Goal: Transaction & Acquisition: Purchase product/service

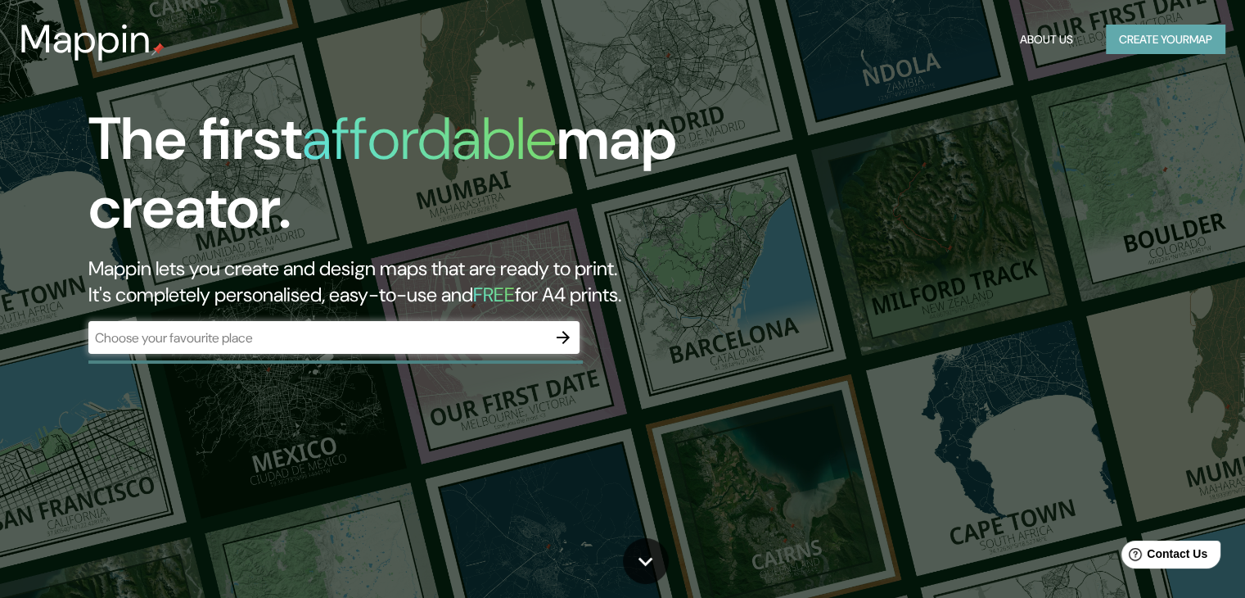
click at [1176, 36] on button "Create your map" at bounding box center [1166, 40] width 120 height 30
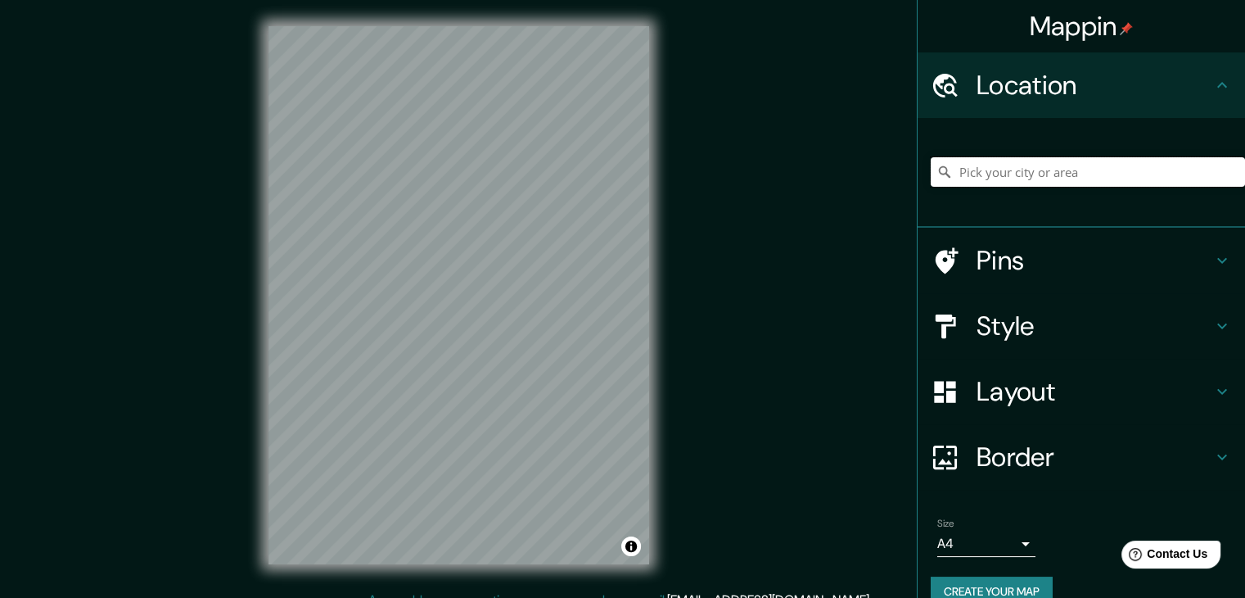
click at [1059, 165] on input "Pick your city or area" at bounding box center [1088, 171] width 314 height 29
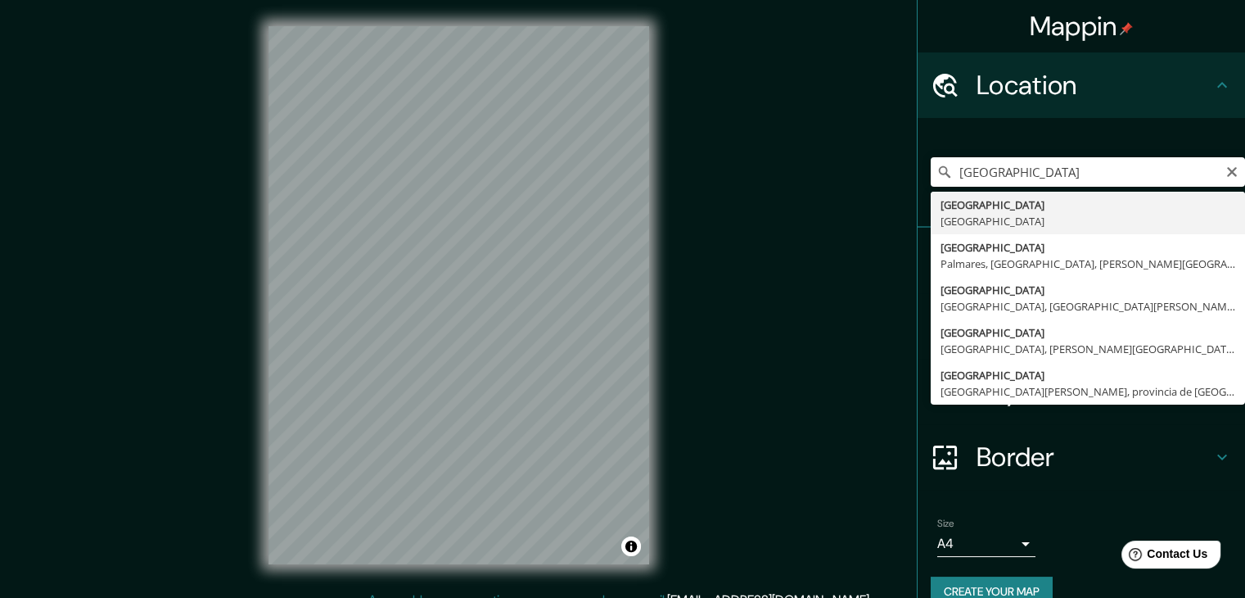
type input "[GEOGRAPHIC_DATA], [GEOGRAPHIC_DATA]"
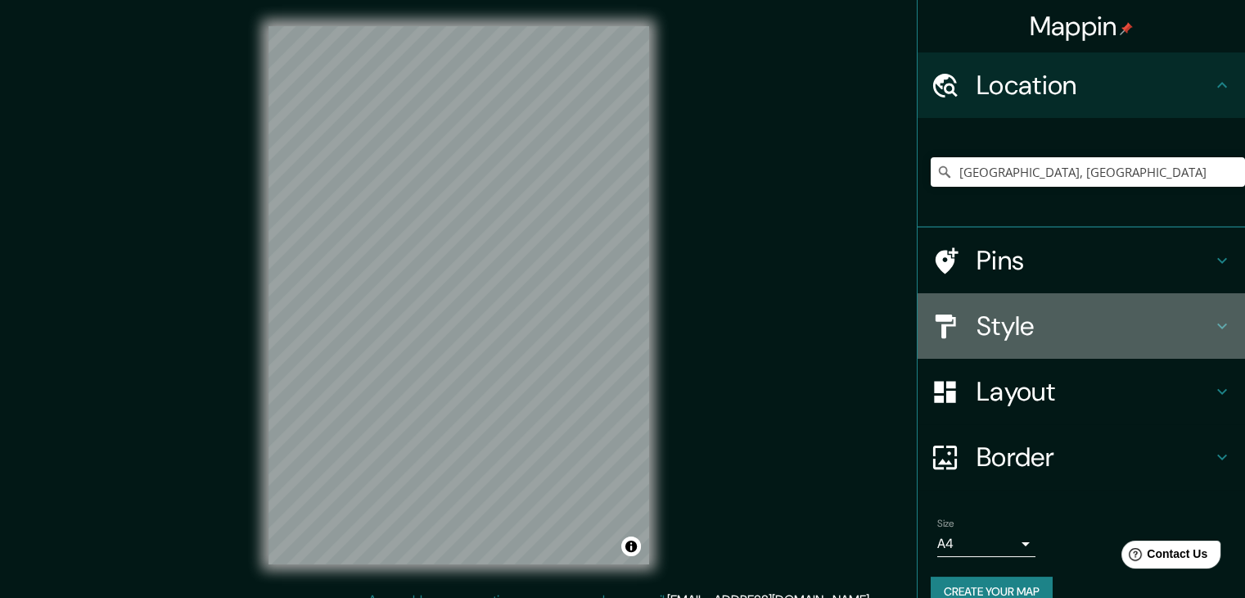
click at [1099, 331] on h4 "Style" at bounding box center [1095, 325] width 236 height 33
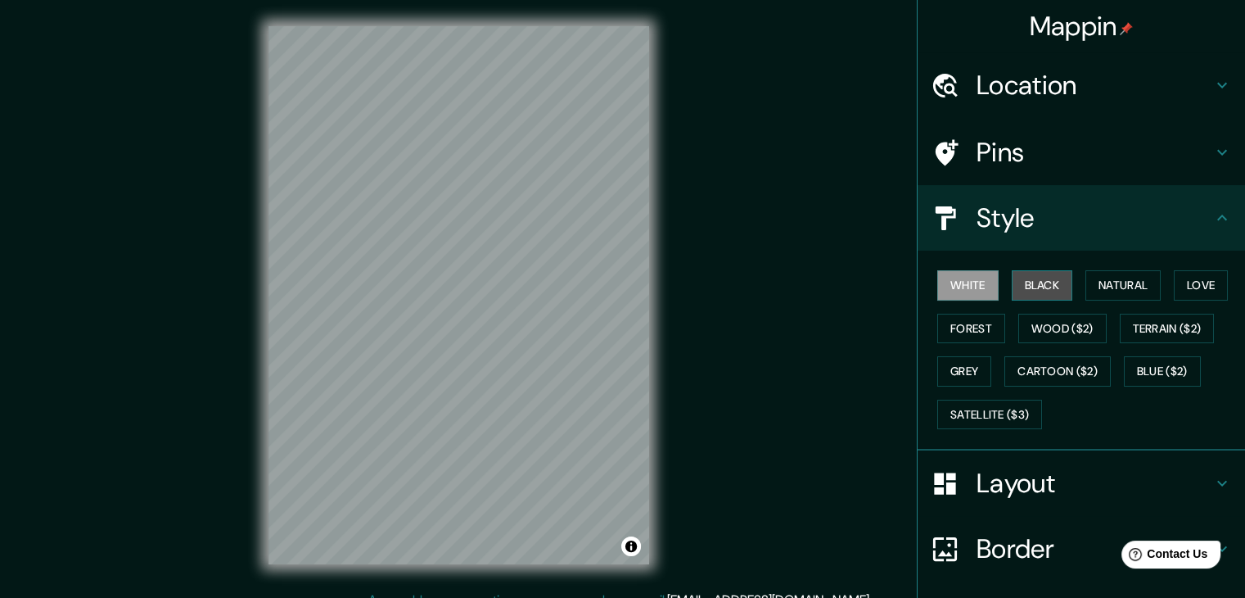
click at [1038, 287] on button "Black" at bounding box center [1042, 285] width 61 height 30
click at [570, 346] on div "© Mapbox © OpenStreetMap Improve this map" at bounding box center [458, 295] width 433 height 590
